Goal: Register for event/course

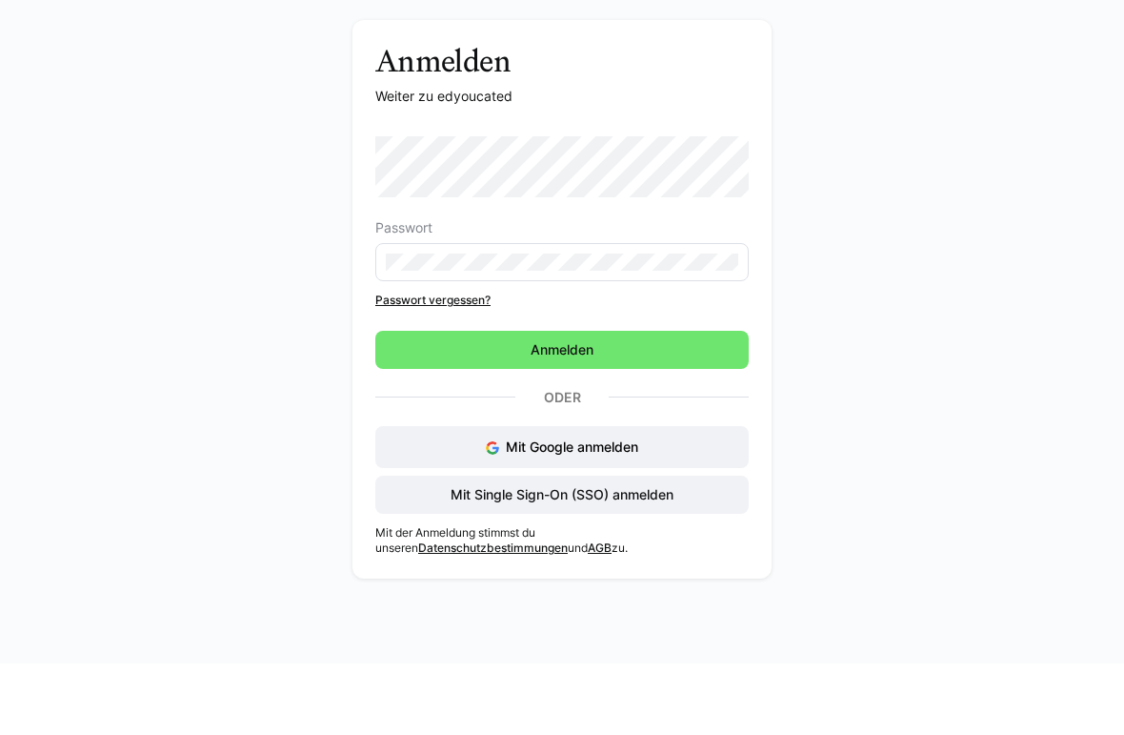
click at [634, 510] on span "Mit Google anmelden" at bounding box center [572, 518] width 132 height 16
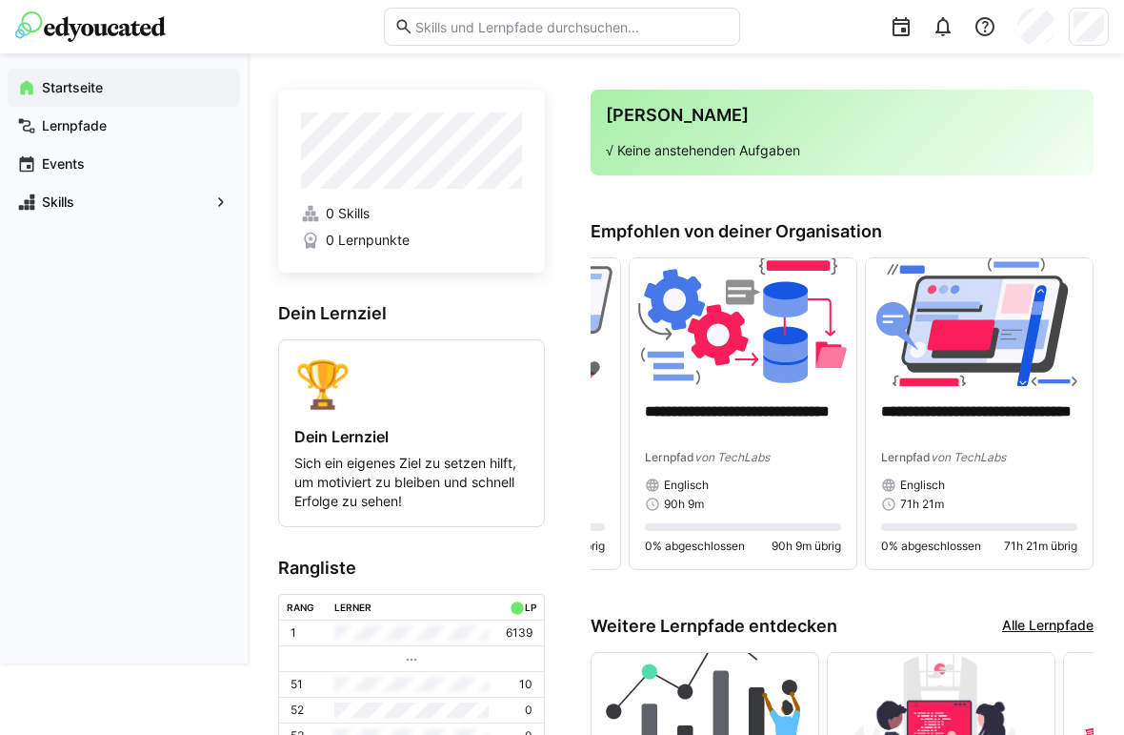
scroll to position [0, 671]
click at [967, 336] on img at bounding box center [979, 322] width 227 height 128
click at [954, 432] on p "**********" at bounding box center [979, 422] width 196 height 42
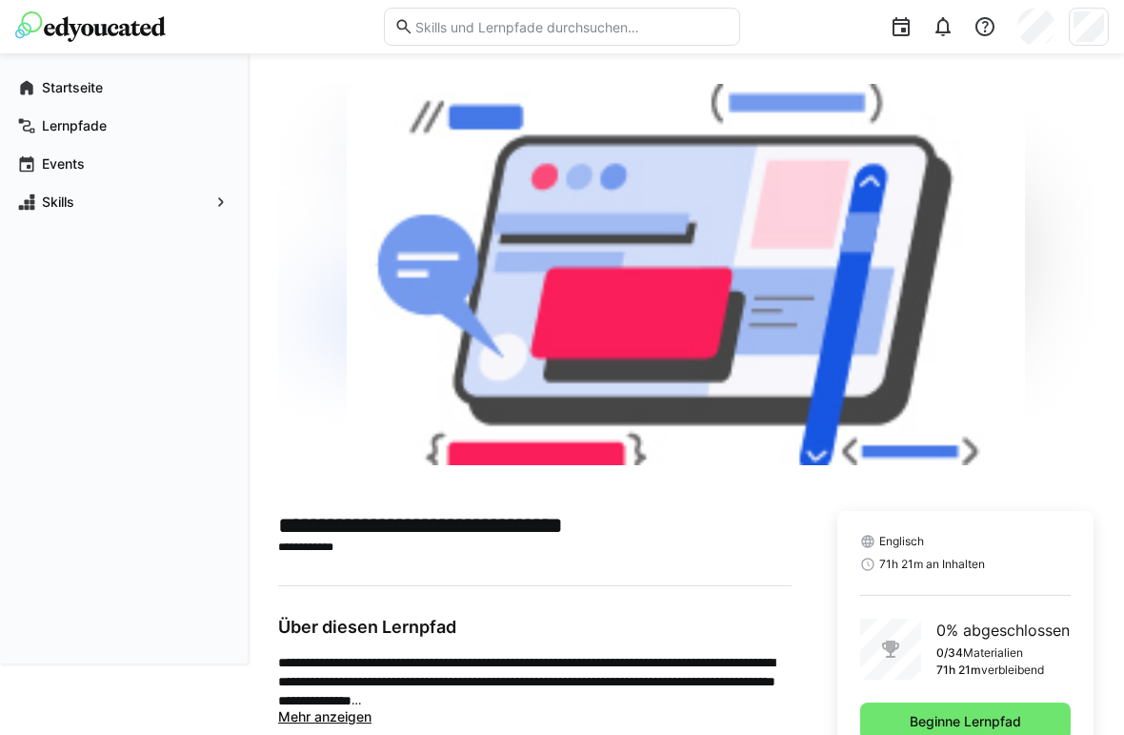
scroll to position [59, 0]
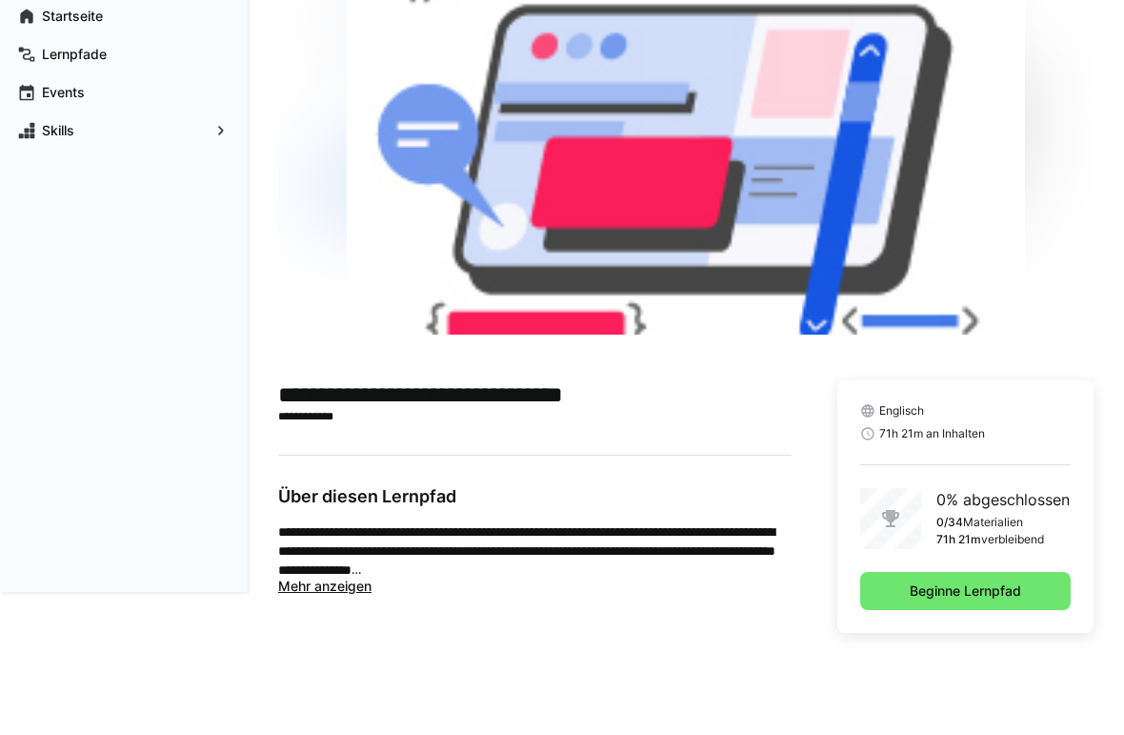
click at [945, 653] on span "Beginne Lernpfad" at bounding box center [965, 662] width 117 height 19
